Goal: Task Accomplishment & Management: Use online tool/utility

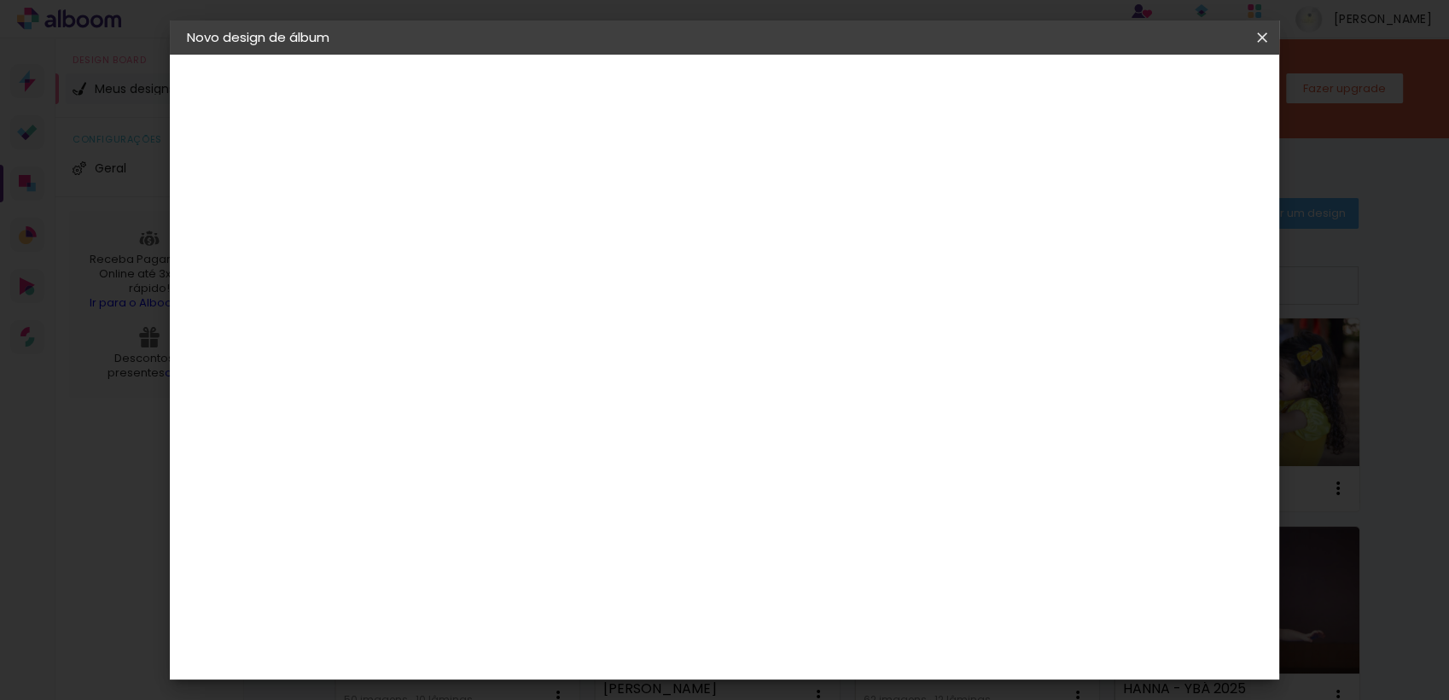
click at [1257, 43] on iron-icon at bounding box center [1262, 37] width 20 height 17
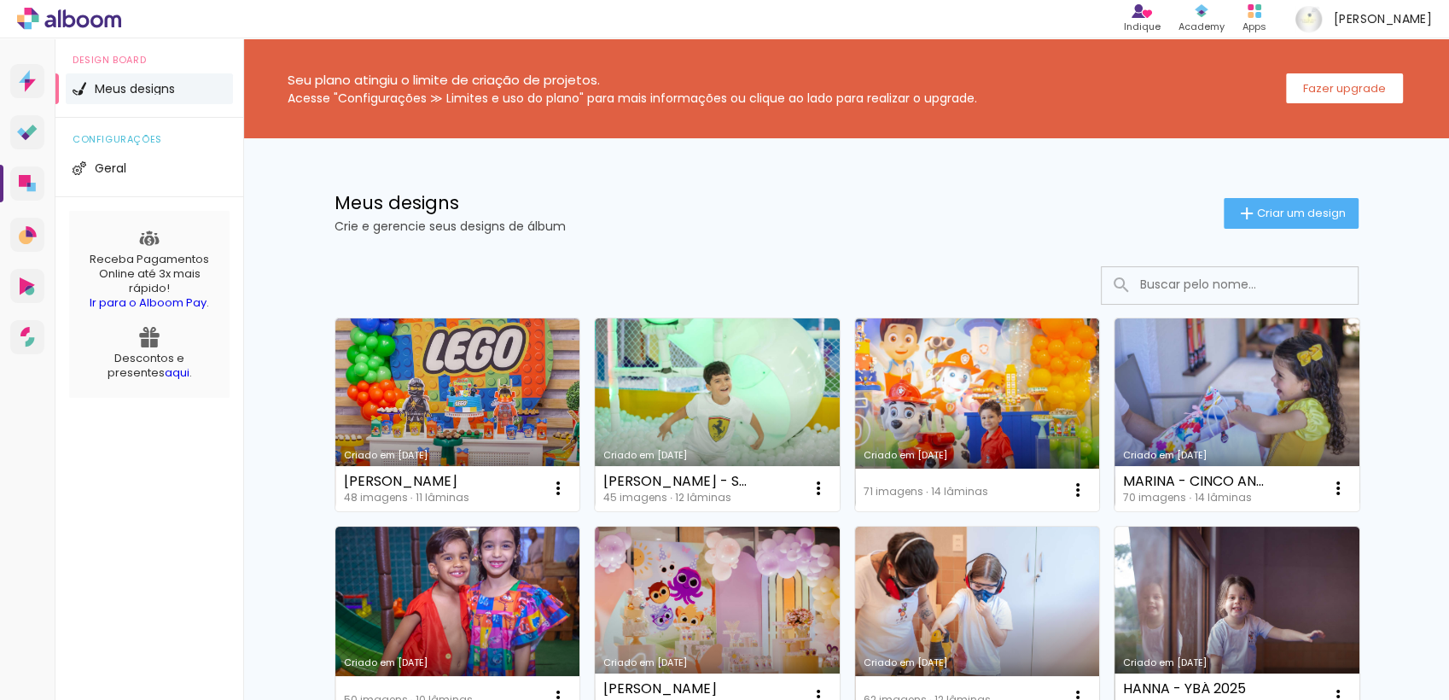
scroll to position [283, 0]
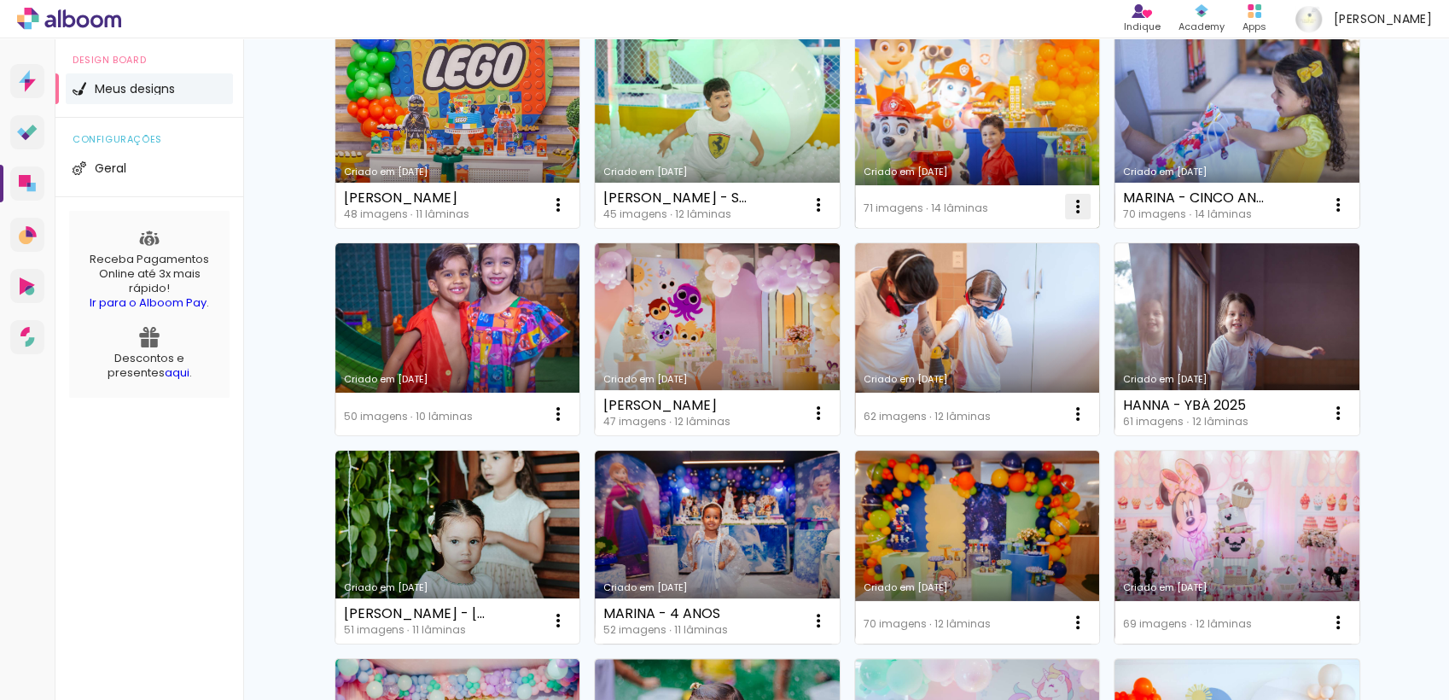
click at [1068, 208] on iron-icon at bounding box center [1077, 206] width 20 height 20
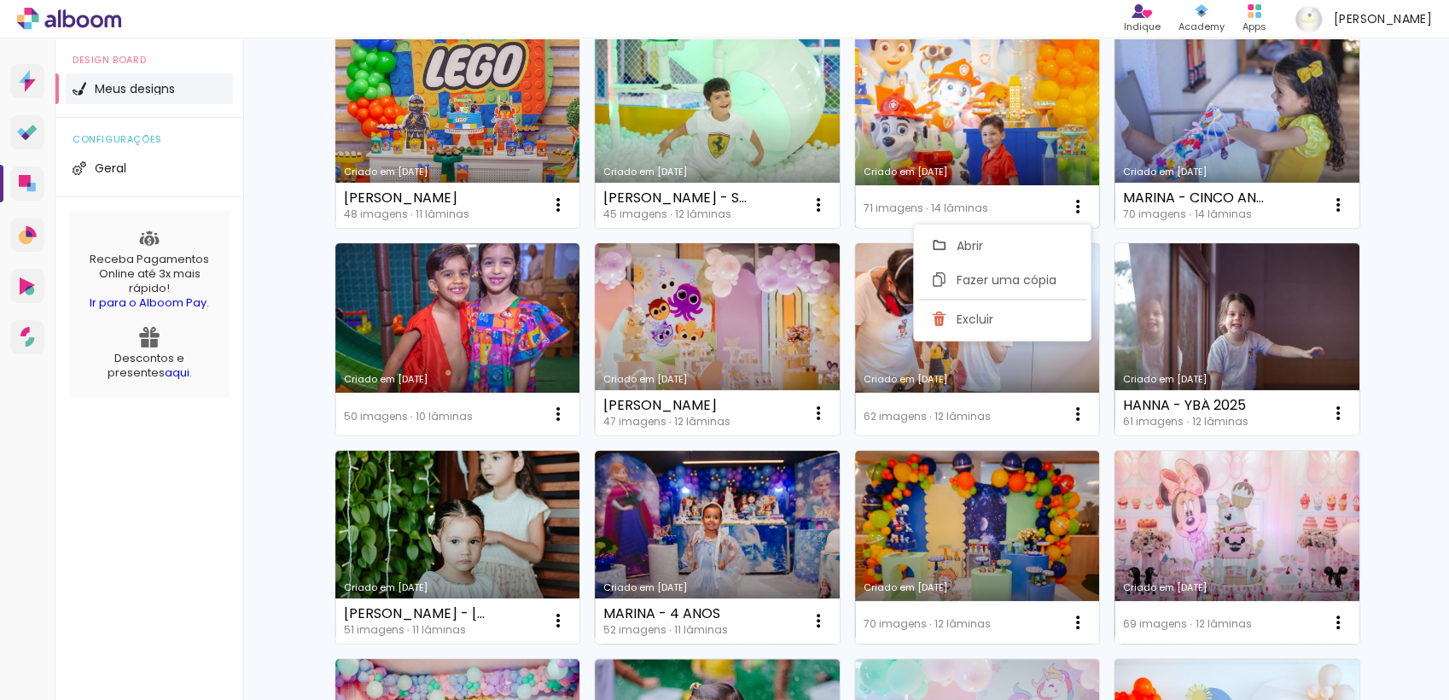
click at [975, 139] on link "Criado em [DATE]" at bounding box center [977, 131] width 245 height 193
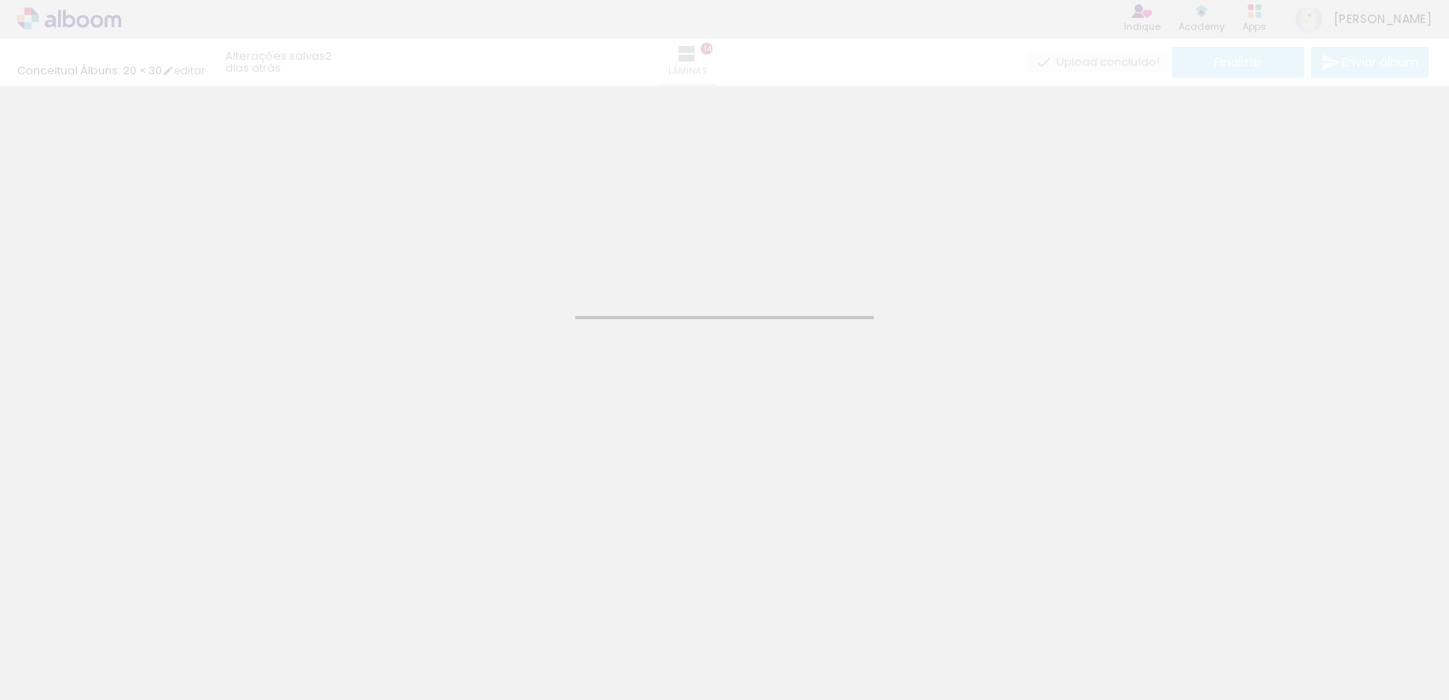
click at [293, 392] on div "Confirmar Cancelar" at bounding box center [724, 317] width 1449 height 463
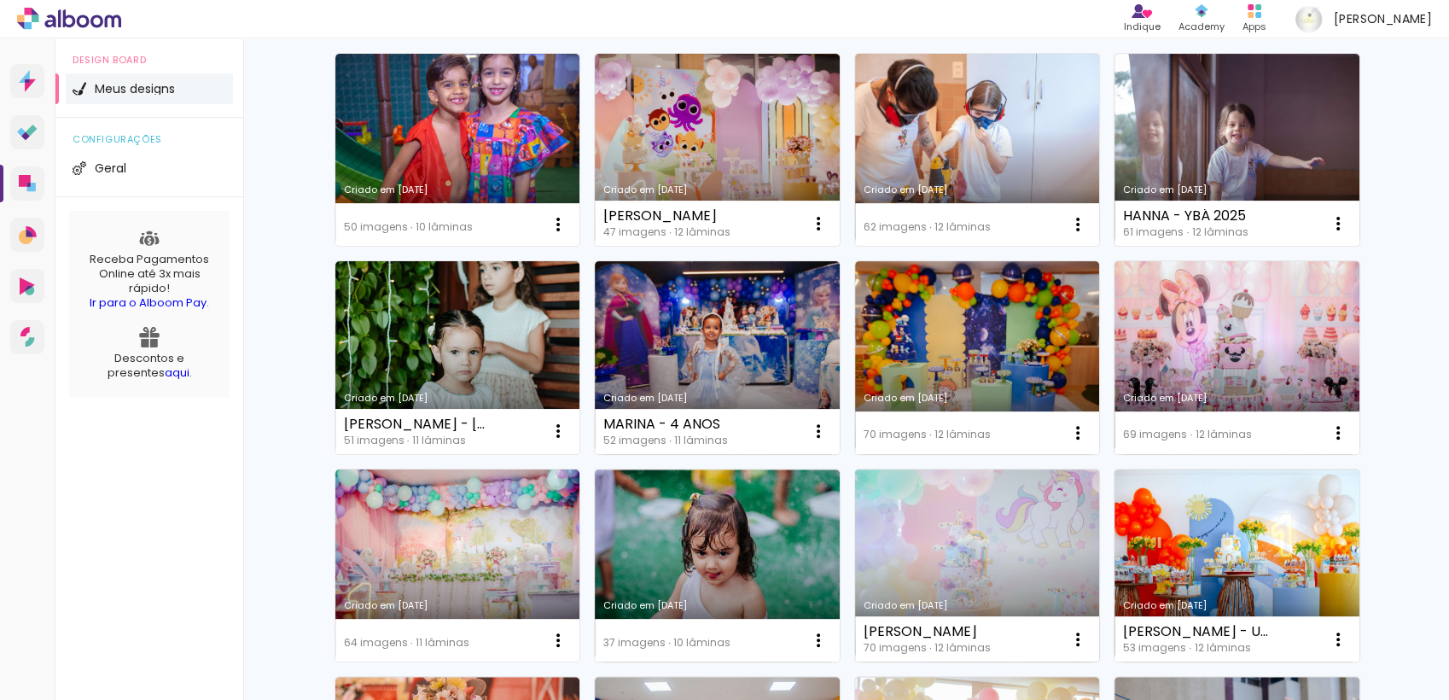
scroll to position [474, 0]
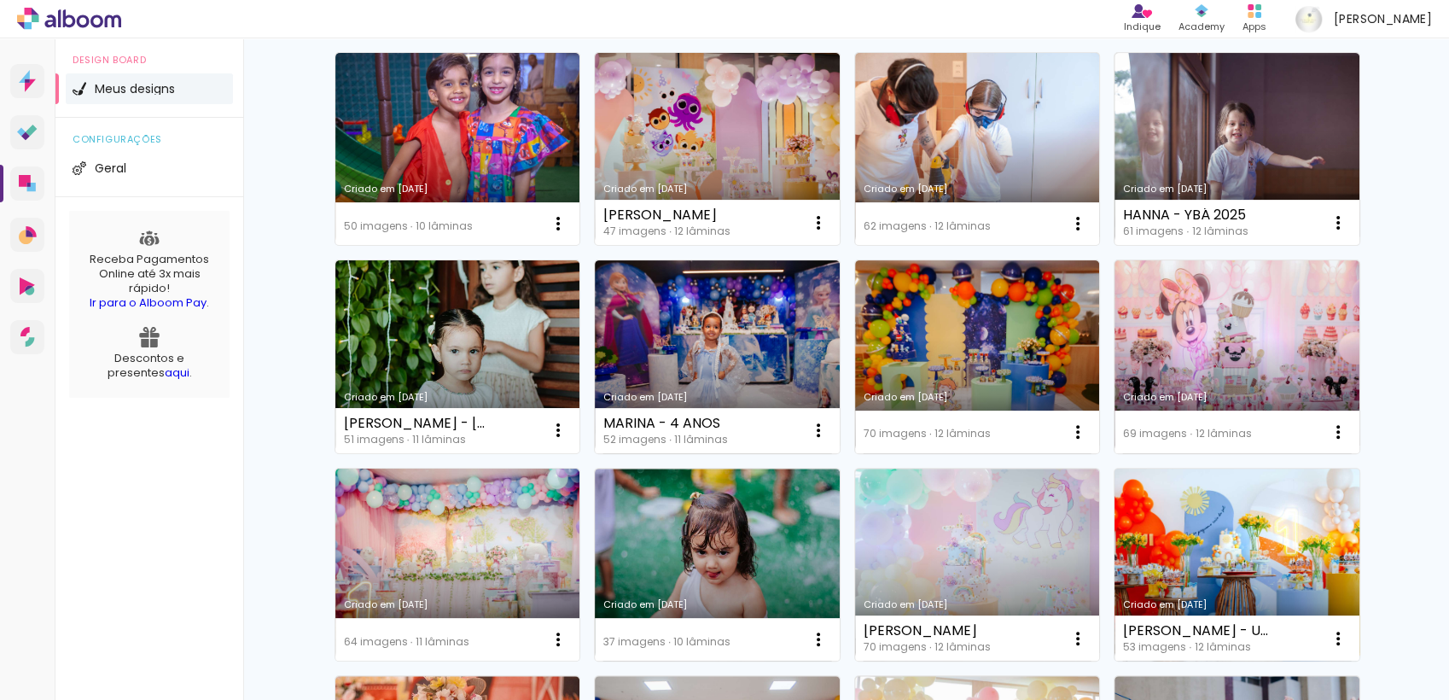
click at [1195, 548] on link "Criado em [DATE]" at bounding box center [1236, 564] width 245 height 193
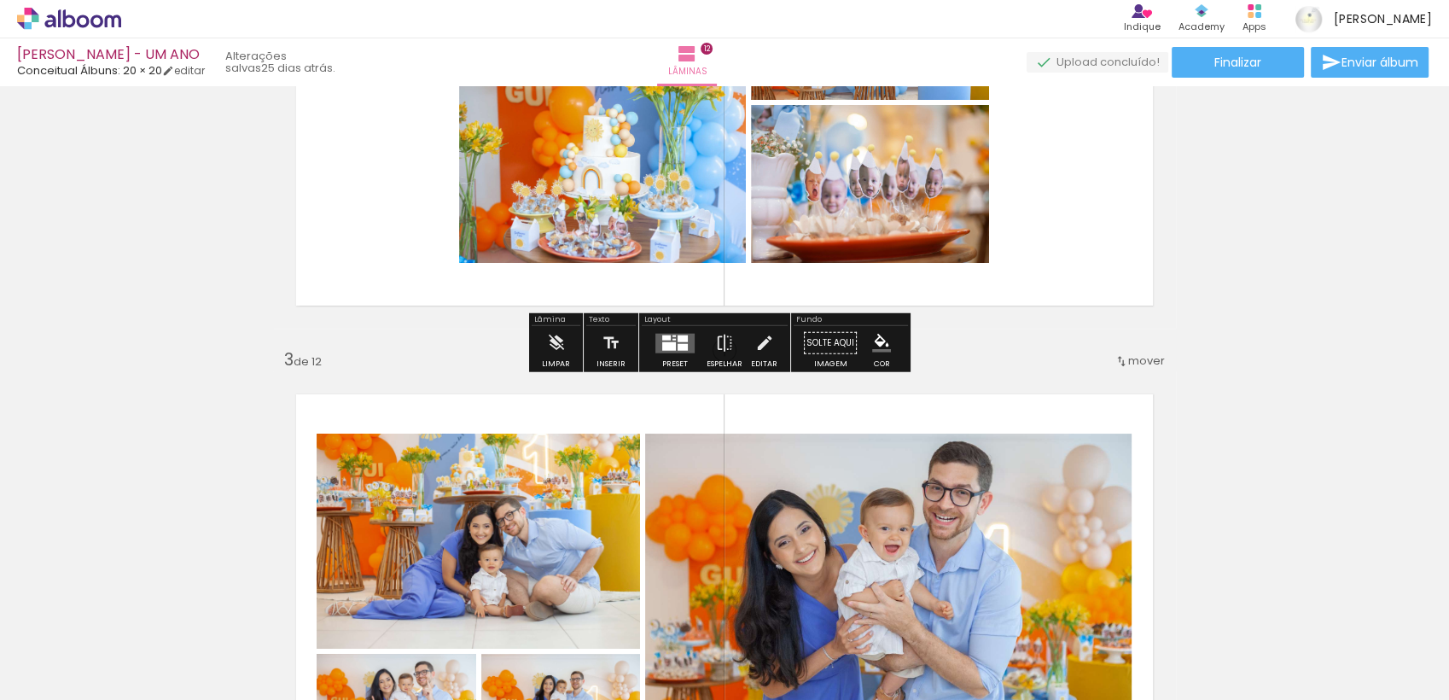
click at [665, 333] on quentale-layouter at bounding box center [674, 343] width 39 height 20
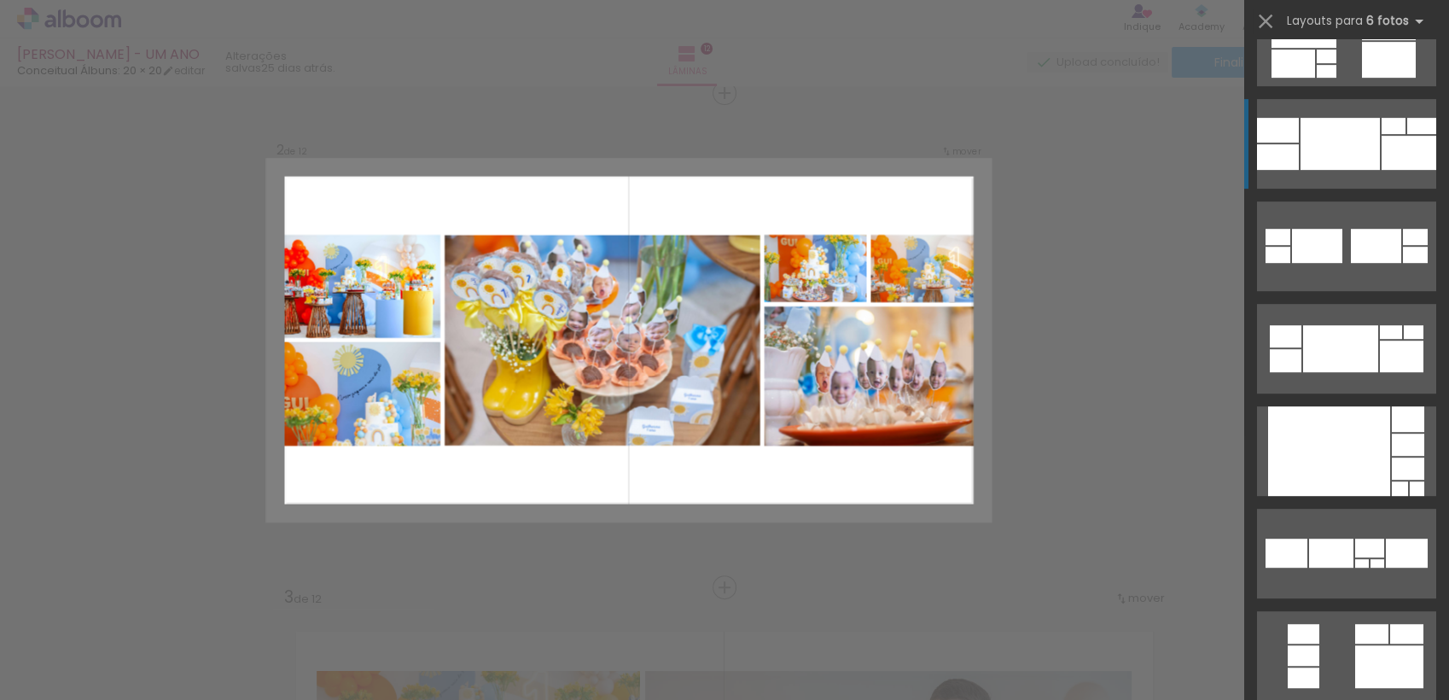
scroll to position [671, 0]
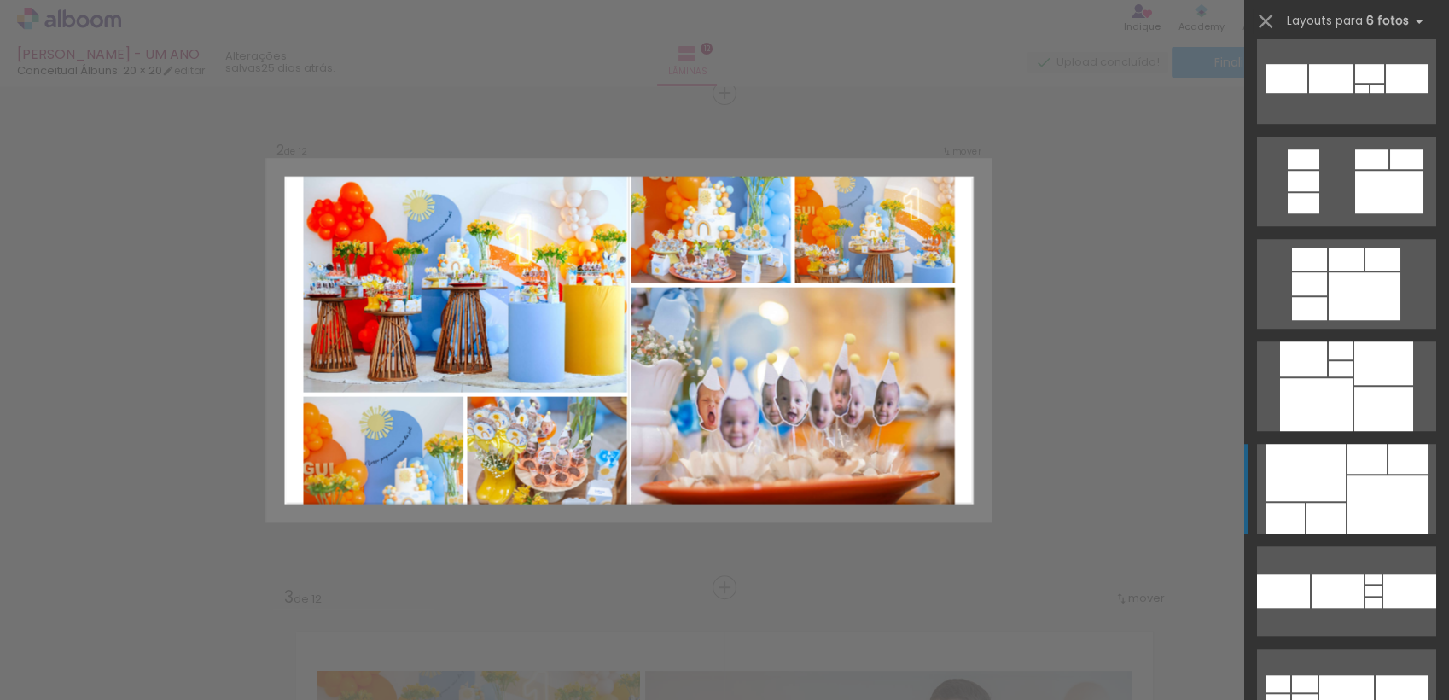
click at [1333, 464] on div at bounding box center [1305, 472] width 80 height 57
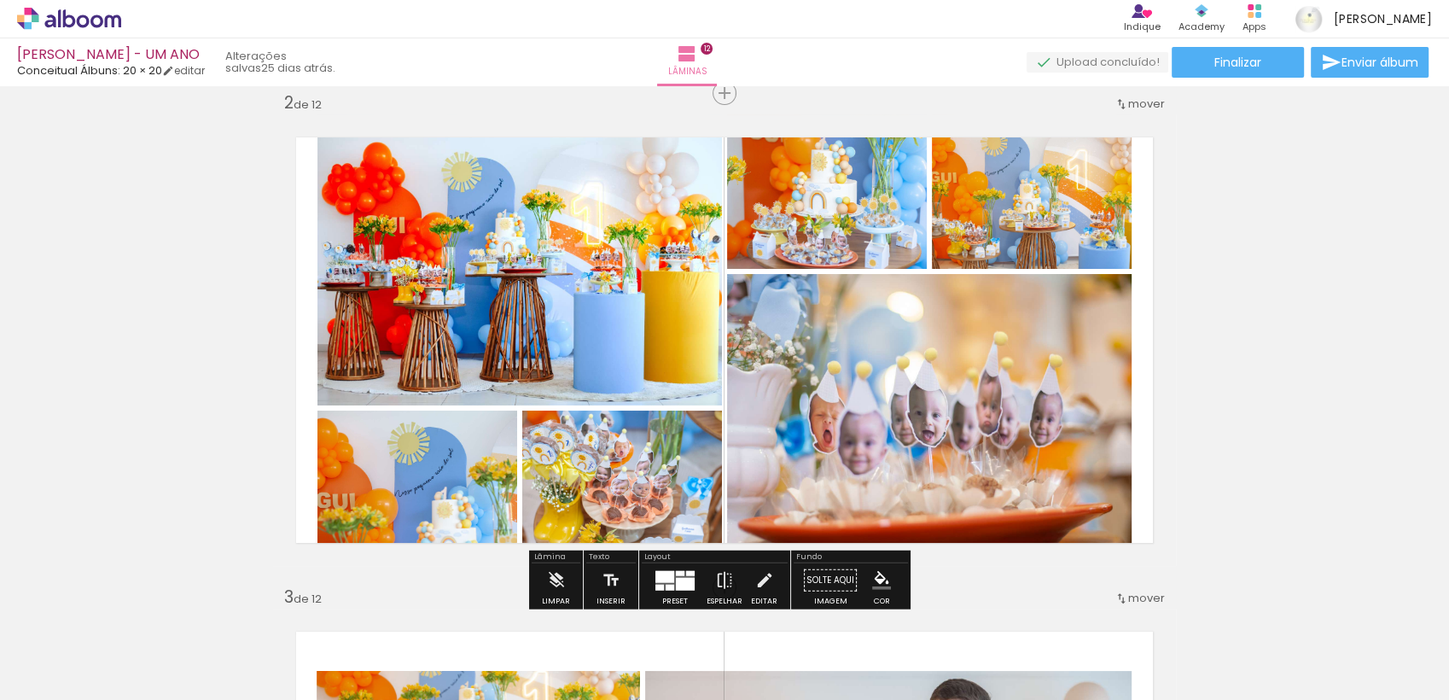
scroll to position [1145, 0]
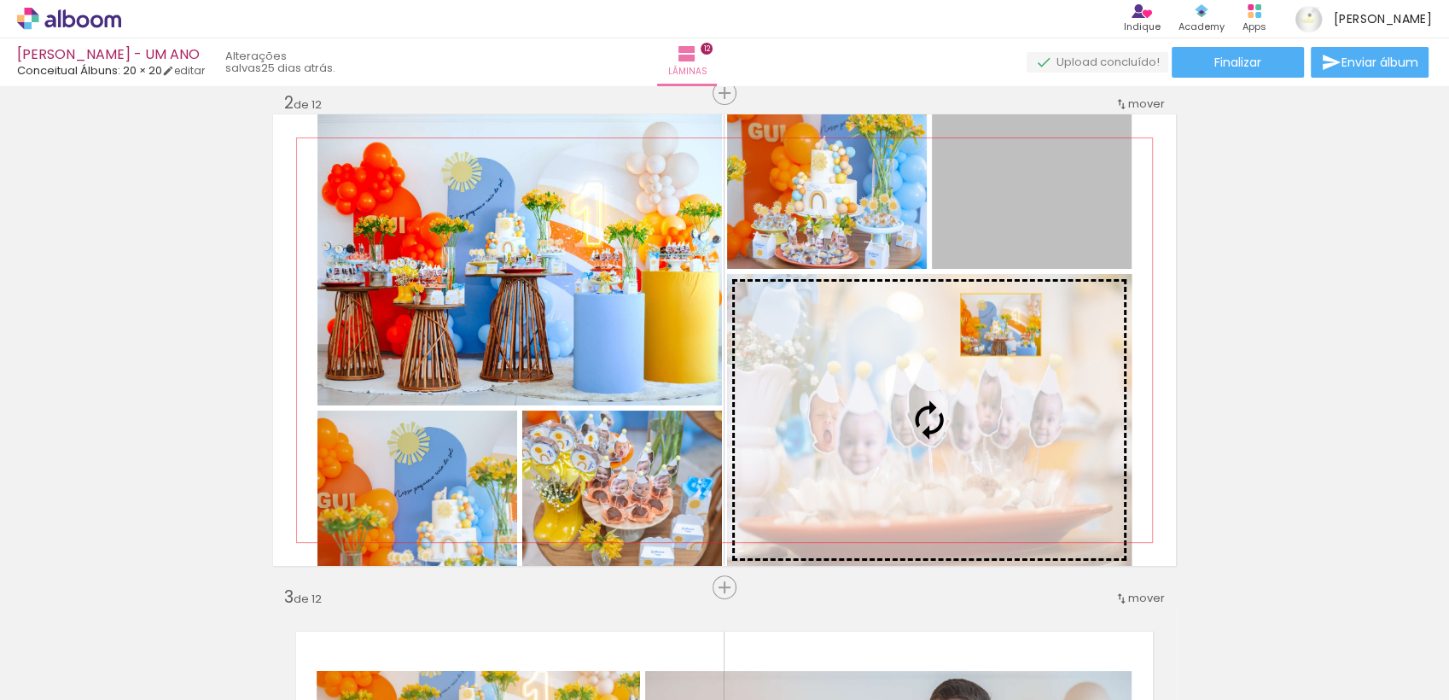
drag, startPoint x: 1005, startPoint y: 204, endPoint x: 993, endPoint y: 365, distance: 161.7
click at [0, 0] on slot at bounding box center [0, 0] width 0 height 0
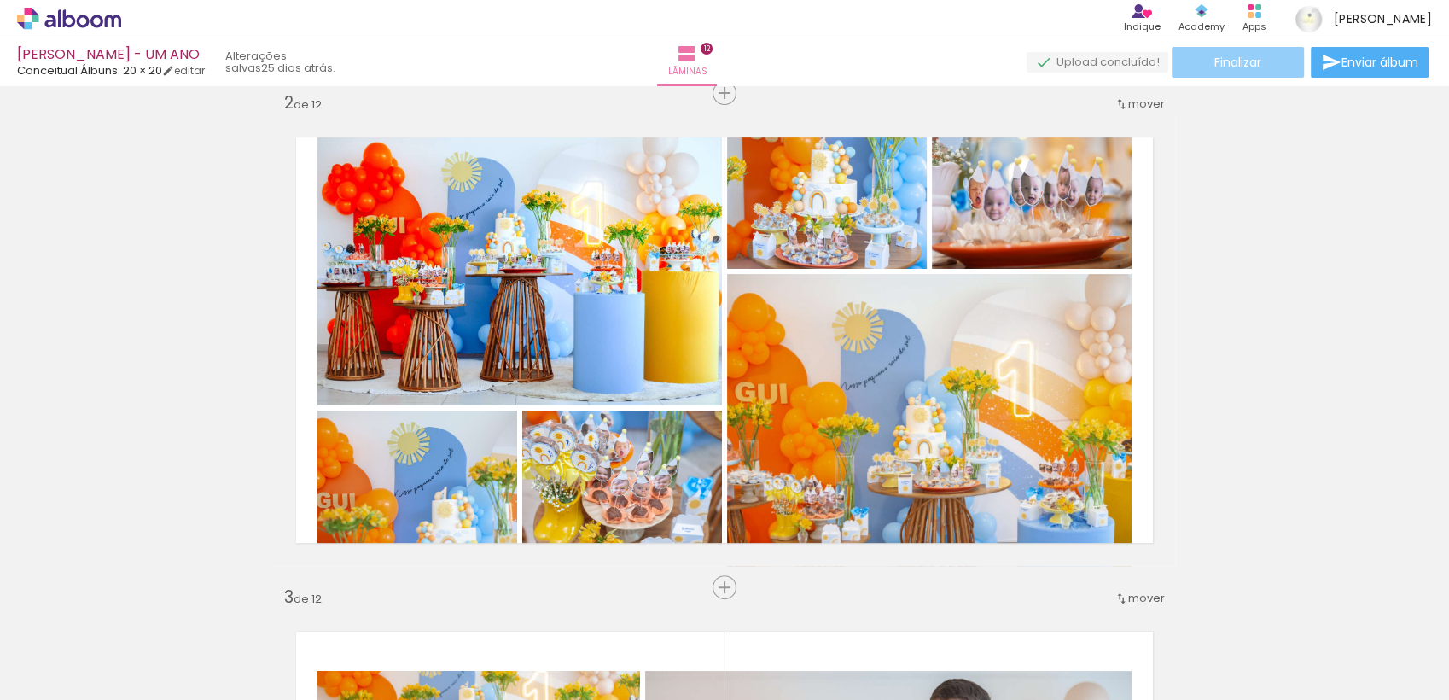
click at [1263, 73] on paper-button "Finalizar" at bounding box center [1238, 62] width 132 height 31
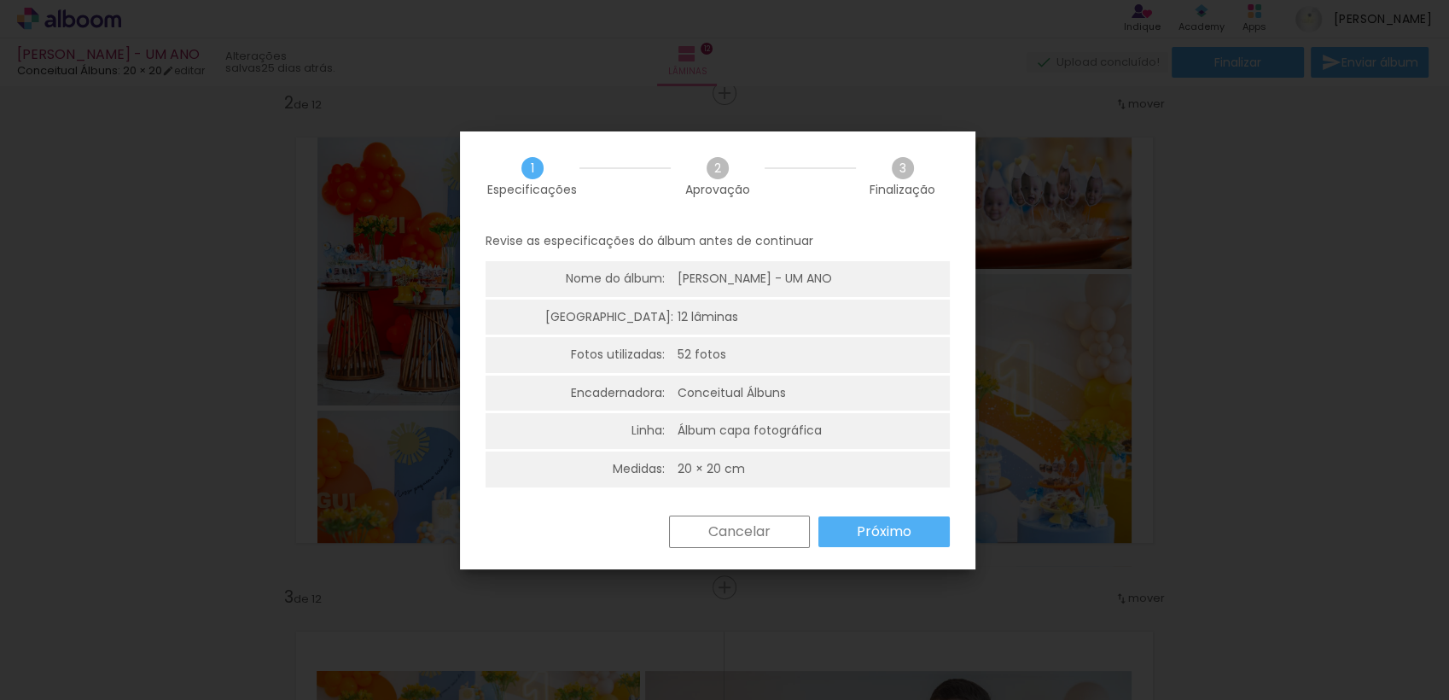
click at [0, 0] on slot "Próximo" at bounding box center [0, 0] width 0 height 0
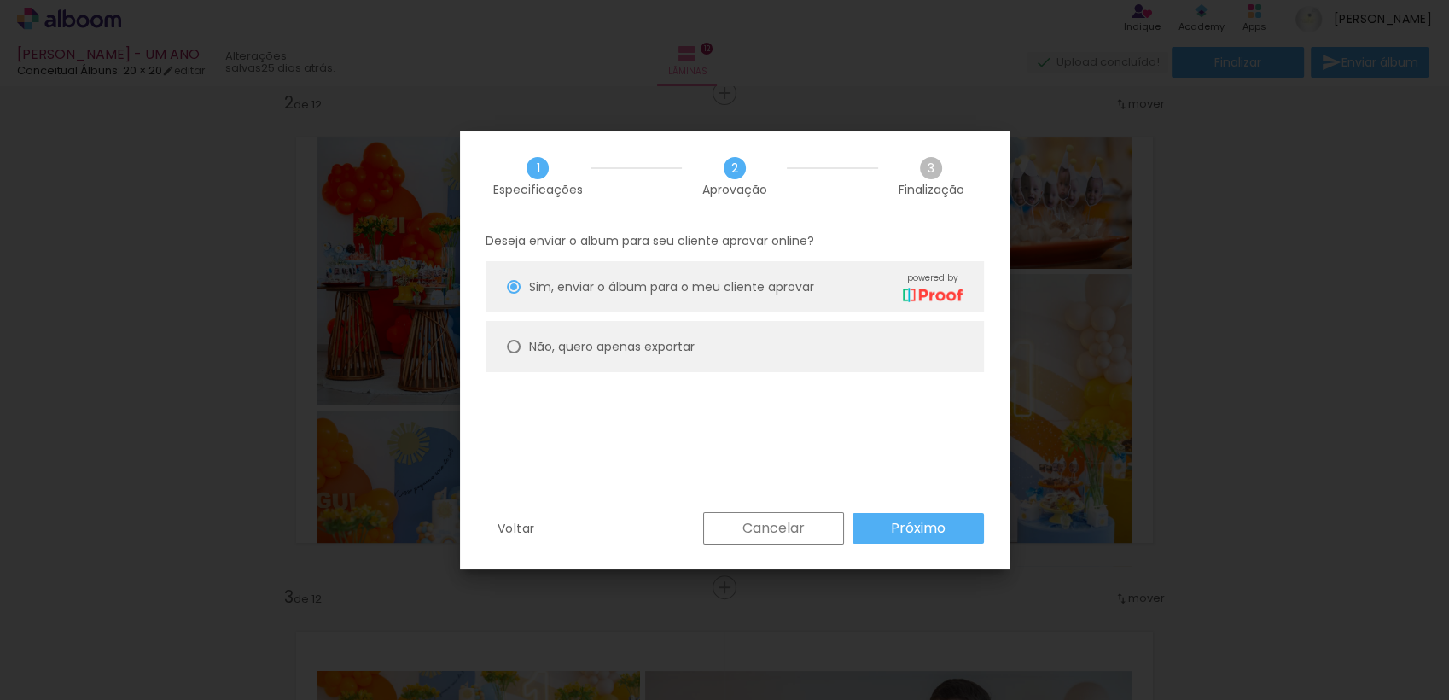
click at [761, 334] on paper-radio-button "Não, quero apenas exportar" at bounding box center [735, 346] width 498 height 51
type paper-radio-button "on"
click at [928, 515] on paper-button "Próximo" at bounding box center [917, 528] width 131 height 31
type input "Alta, 300 DPI"
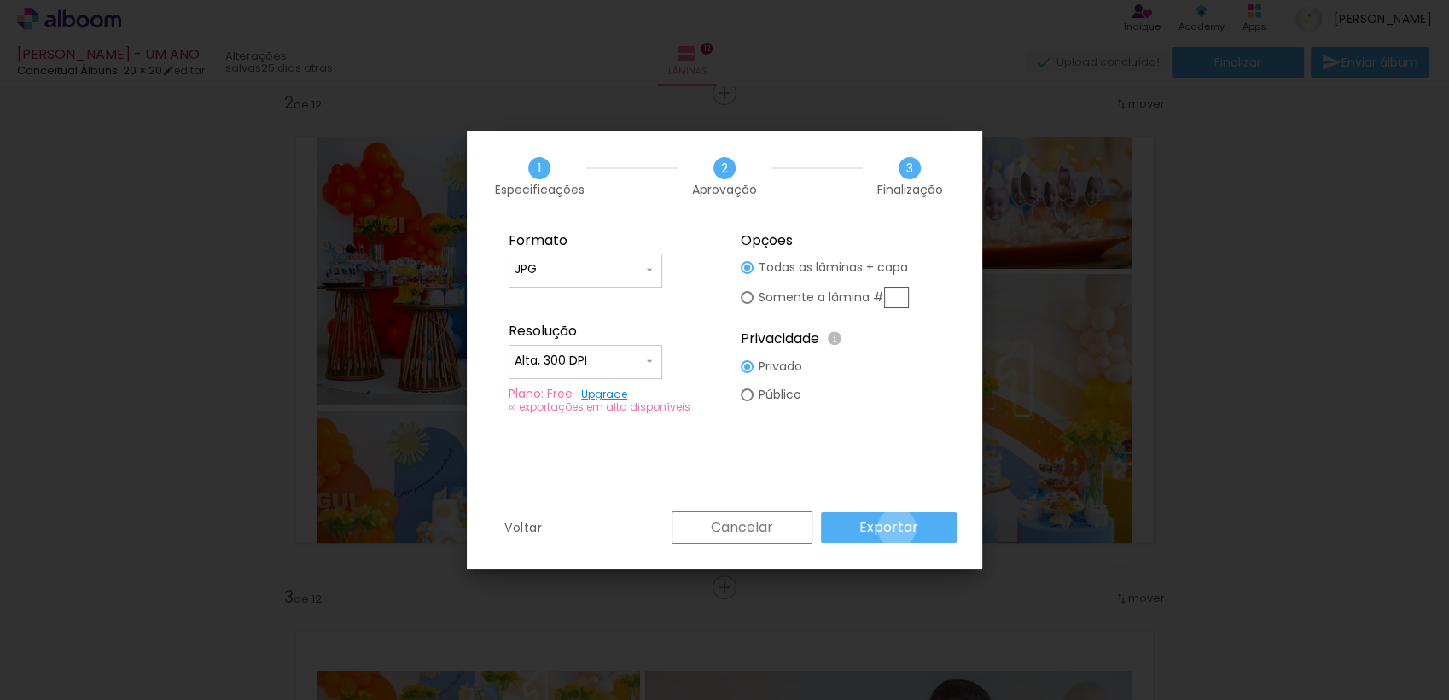
click at [0, 0] on slot "Exportar" at bounding box center [0, 0] width 0 height 0
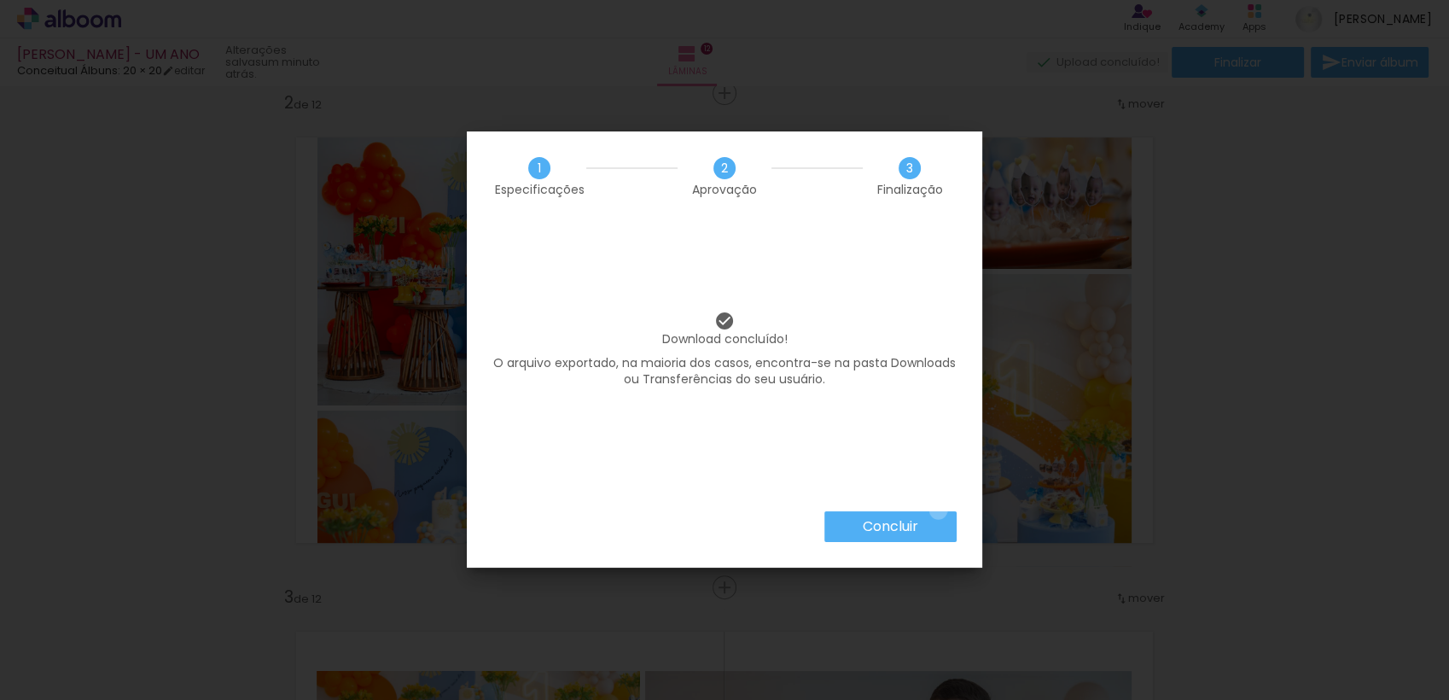
click at [937, 511] on paper-button "Concluir" at bounding box center [890, 526] width 132 height 31
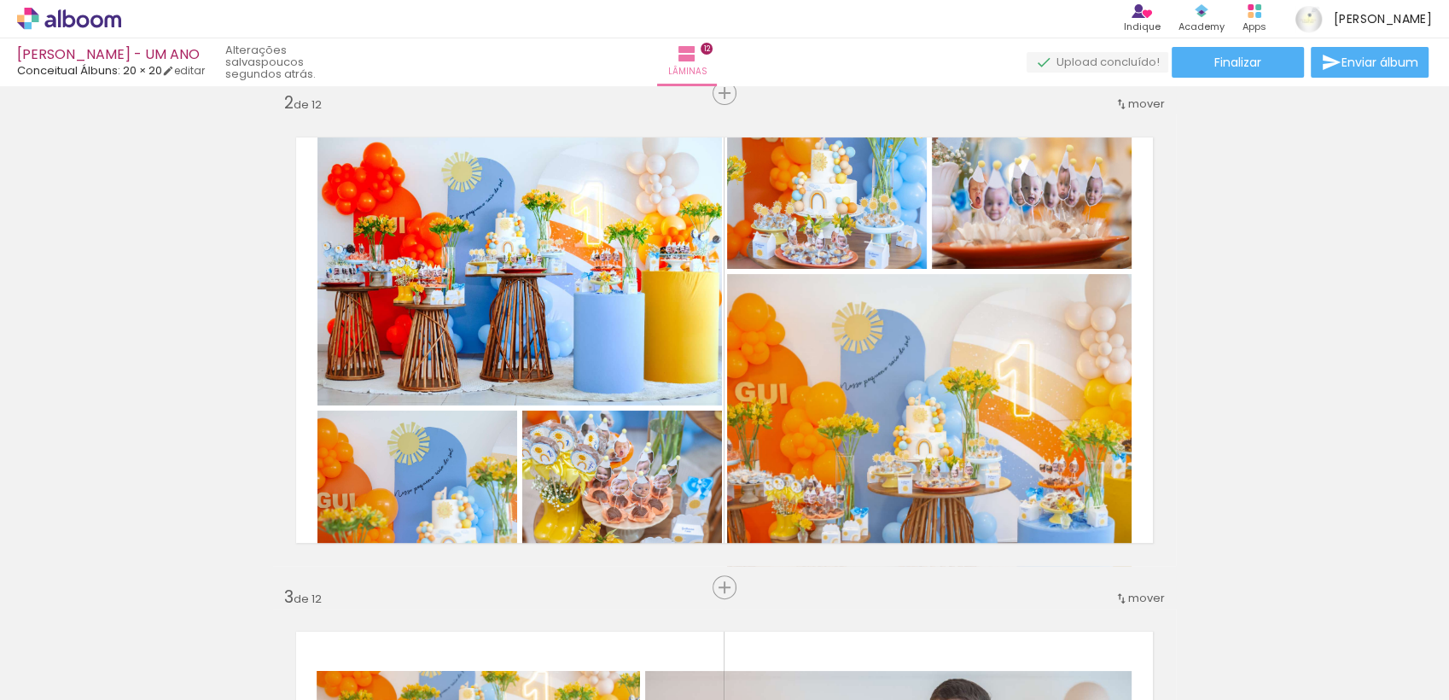
scroll to position [1145, 0]
